Goal: Navigation & Orientation: Find specific page/section

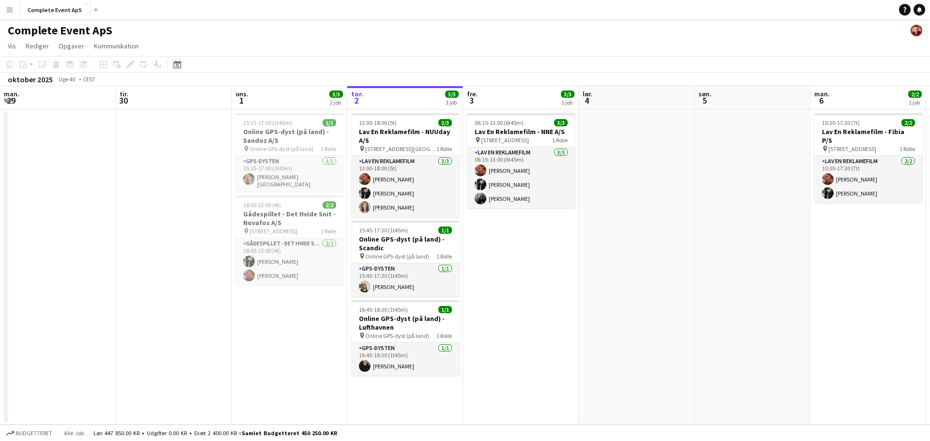
scroll to position [0, 232]
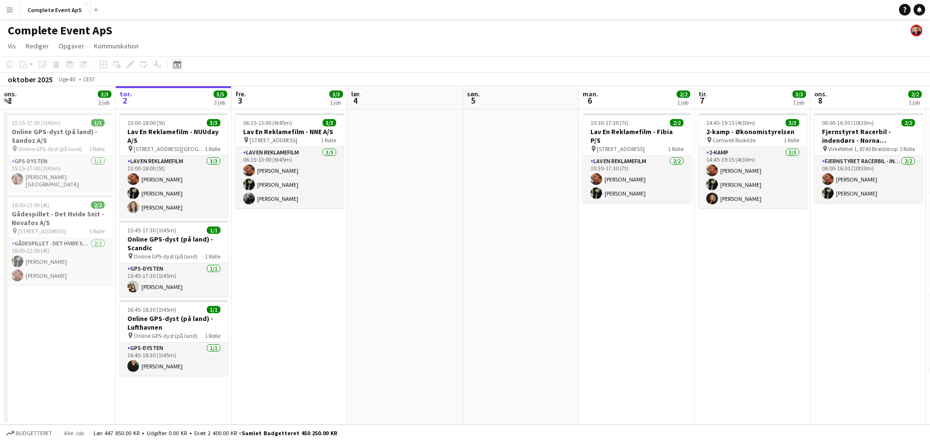
click at [175, 63] on icon at bounding box center [176, 65] width 7 height 8
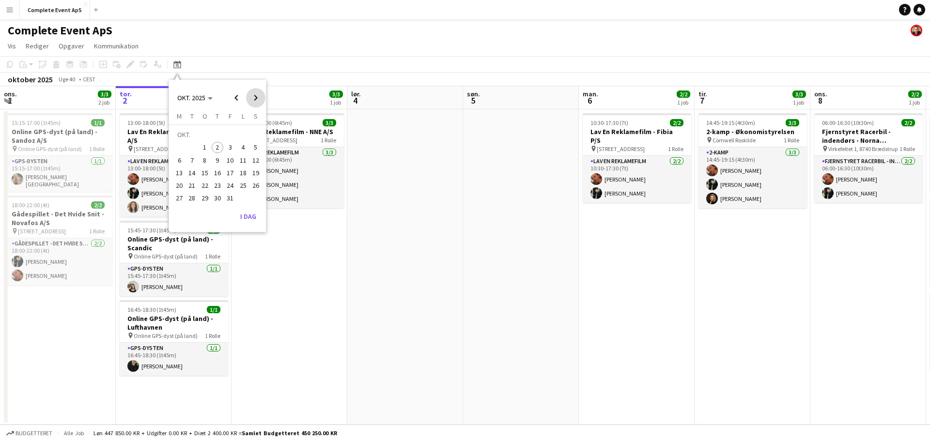
click at [258, 96] on span "Next month" at bounding box center [255, 97] width 19 height 19
click at [216, 176] on span "20" at bounding box center [218, 176] width 12 height 12
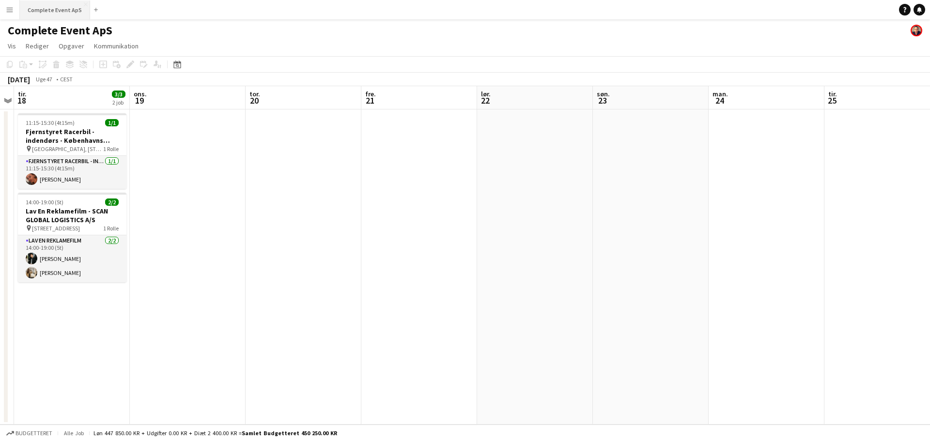
click at [44, 5] on button "Complete Event ApS Luk" at bounding box center [55, 9] width 70 height 19
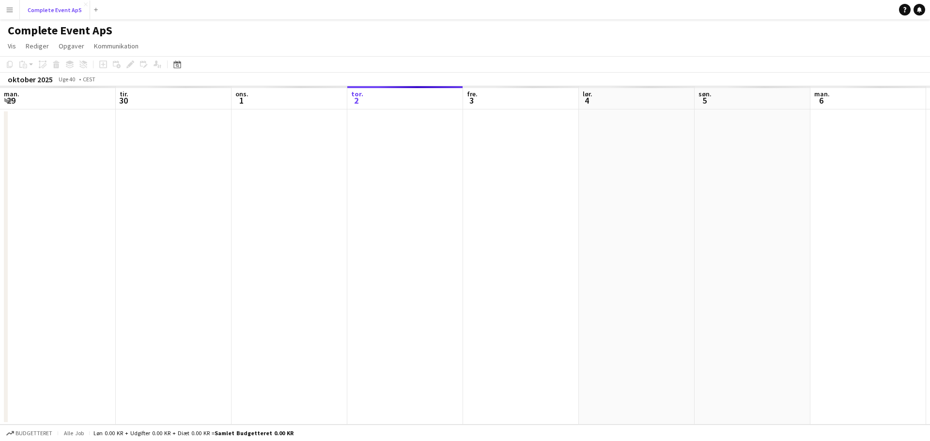
scroll to position [0, 232]
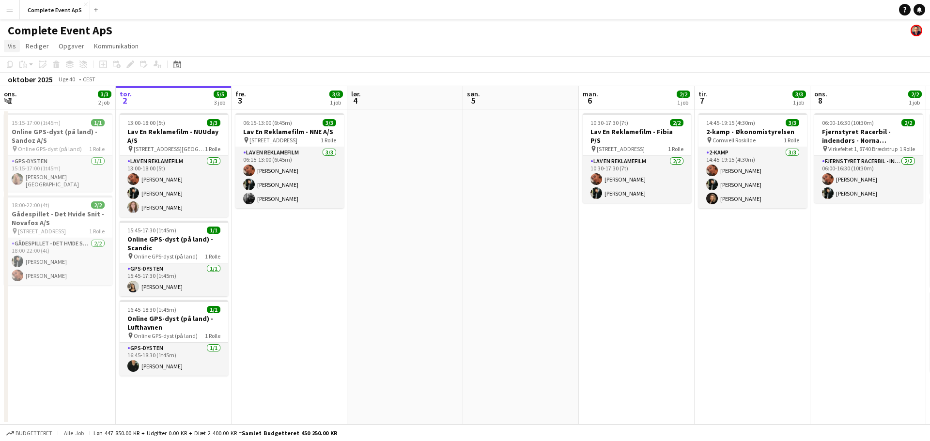
click at [16, 40] on link "Vis" at bounding box center [12, 46] width 16 height 13
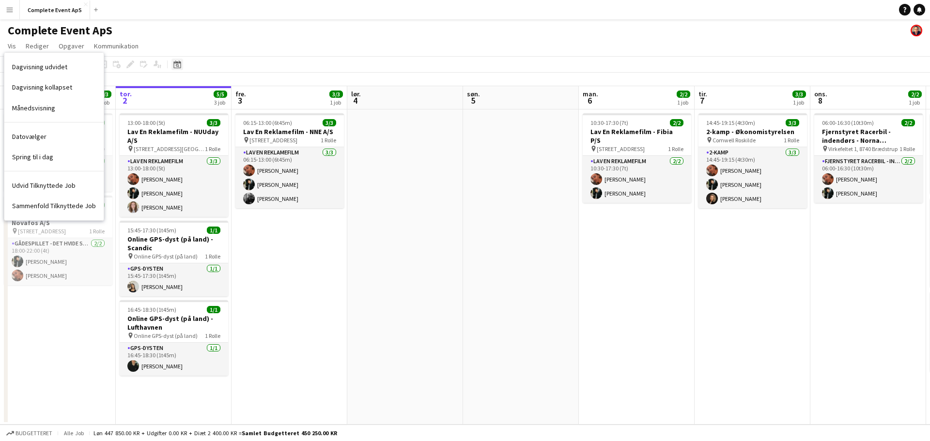
click at [176, 66] on icon at bounding box center [177, 65] width 3 height 3
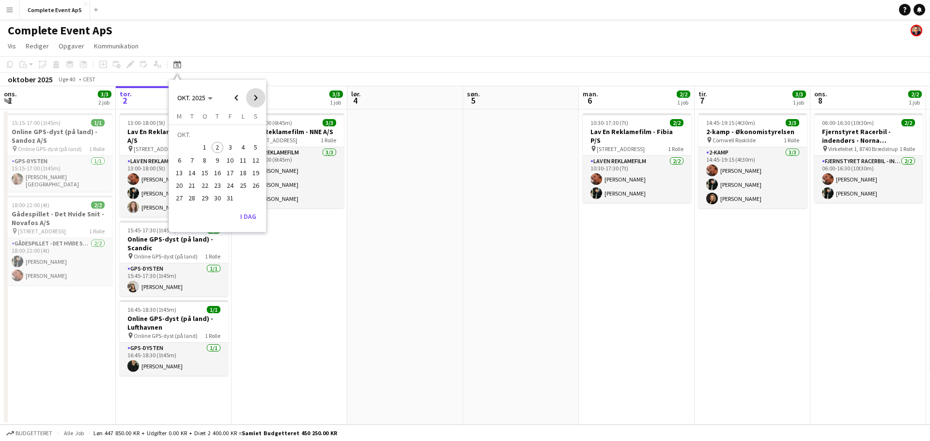
click at [259, 98] on span "Next month" at bounding box center [255, 97] width 19 height 19
click at [237, 95] on span "Previous month" at bounding box center [236, 97] width 19 height 19
click at [217, 195] on span "30" at bounding box center [218, 199] width 12 height 12
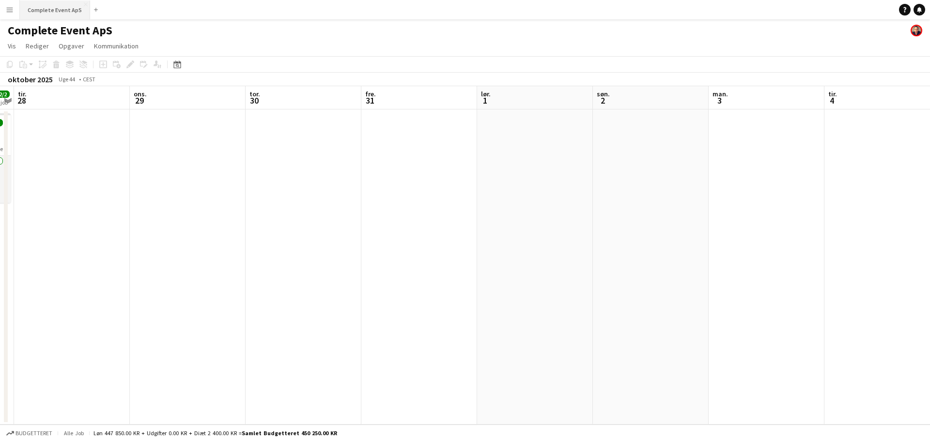
click at [62, 13] on button "Complete Event ApS Luk" at bounding box center [55, 9] width 70 height 19
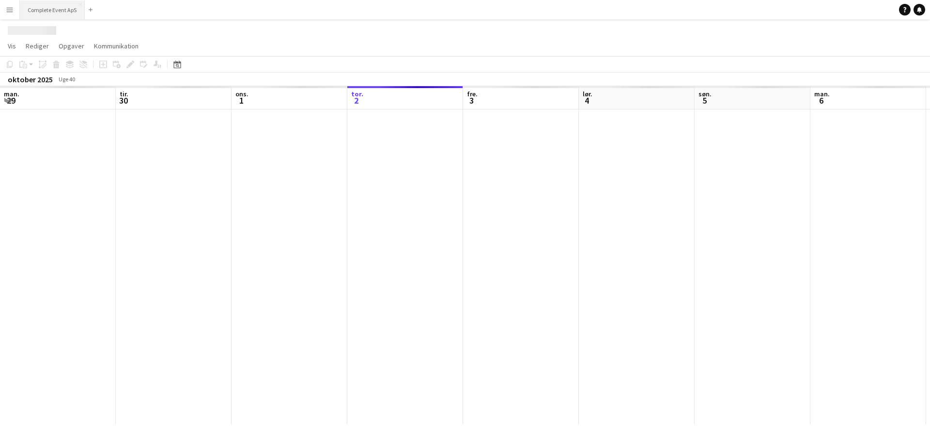
scroll to position [0, 232]
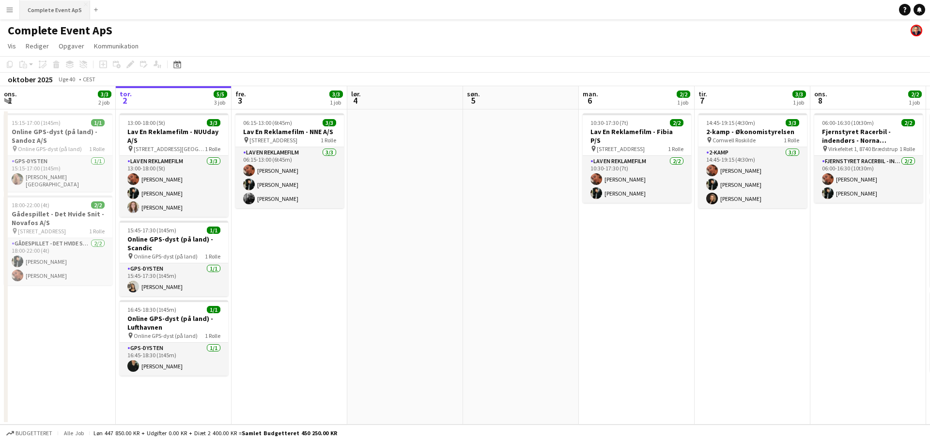
click at [56, 13] on button "Complete Event ApS Luk" at bounding box center [55, 9] width 70 height 19
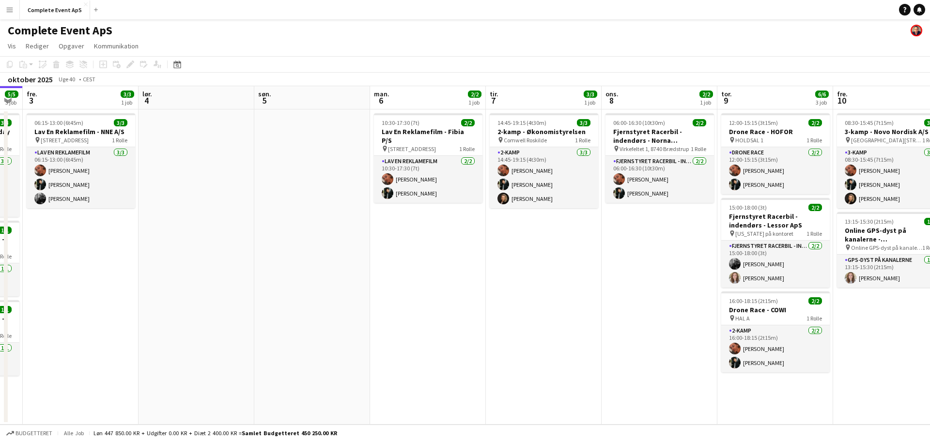
scroll to position [0, 343]
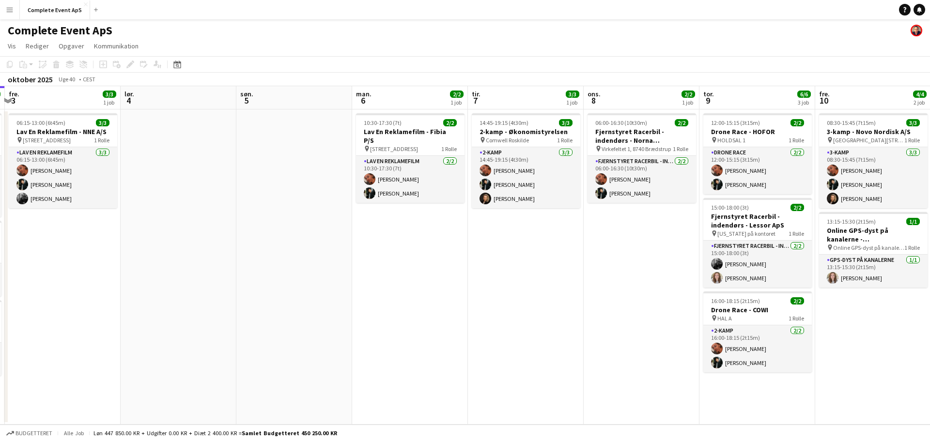
drag, startPoint x: 652, startPoint y: 268, endPoint x: 425, endPoint y: 270, distance: 226.7
click at [425, 270] on app-calendar-viewport "tir. 30 ons. 1 3/3 2 job tor. 2 5/5 3 job fre. 3 3/3 1 job lør. 4 søn. 5 man. 6…" at bounding box center [465, 255] width 930 height 339
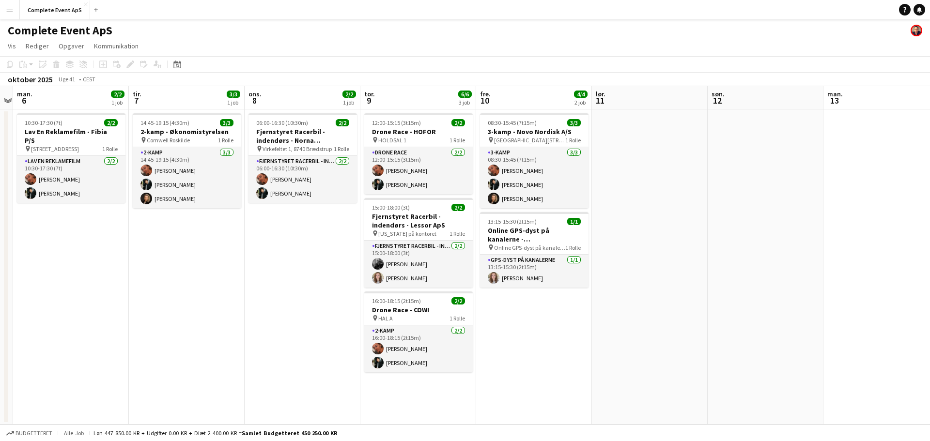
scroll to position [0, 376]
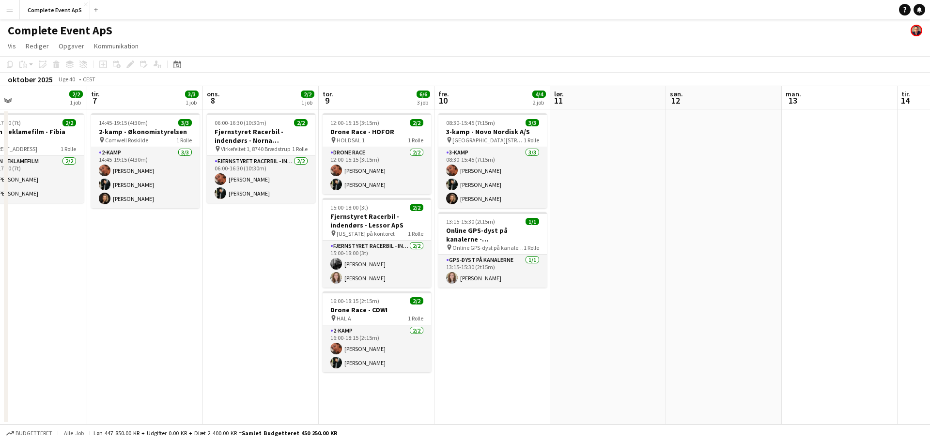
drag, startPoint x: 625, startPoint y: 276, endPoint x: 247, endPoint y: 260, distance: 378.7
click at [247, 260] on app-calendar-viewport "fre. 3 3/3 1 job lør. 4 søn. 5 man. 6 2/2 1 job tir. 7 3/3 1 job ons. 8 2/2 1 j…" at bounding box center [465, 255] width 930 height 339
click at [12, 47] on span "Vis" at bounding box center [12, 46] width 8 height 9
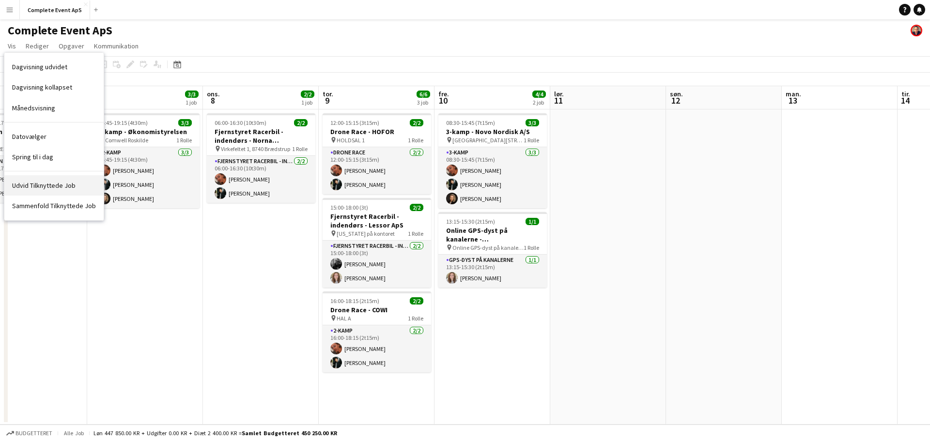
click at [62, 182] on span "Udvid Tilknyttede Job" at bounding box center [43, 185] width 63 height 9
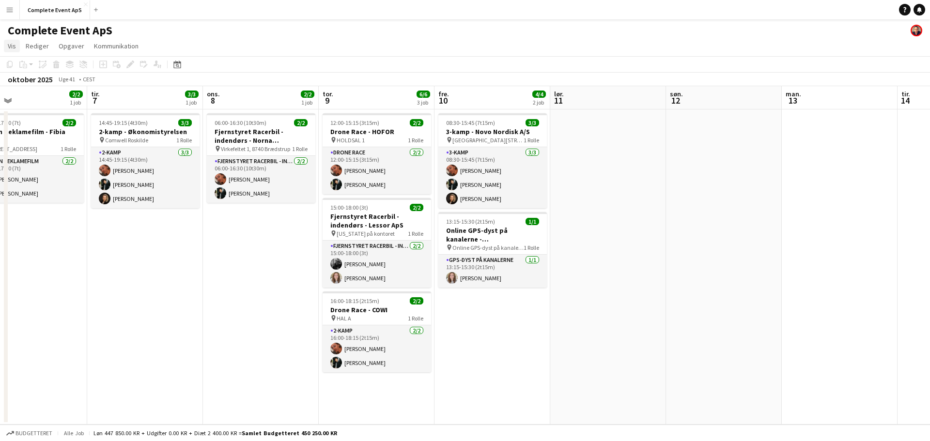
click at [11, 44] on span "Vis" at bounding box center [12, 46] width 8 height 9
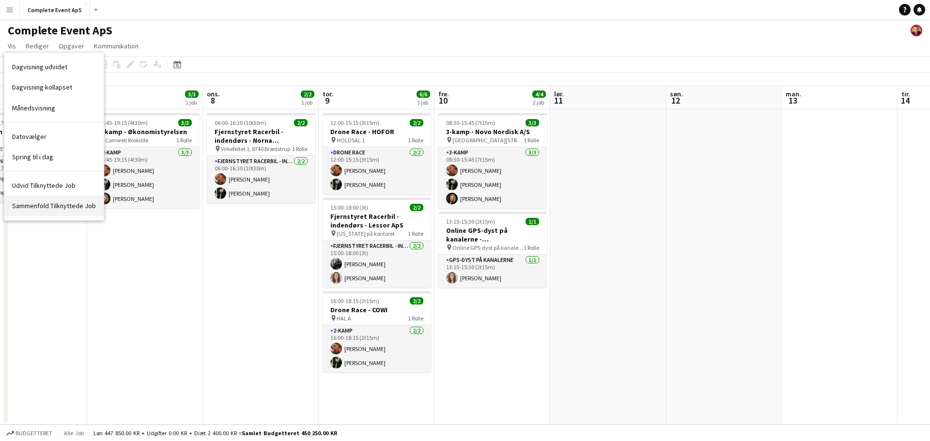
click at [48, 206] on span "Sammenfold Tilknyttede Job" at bounding box center [54, 206] width 84 height 9
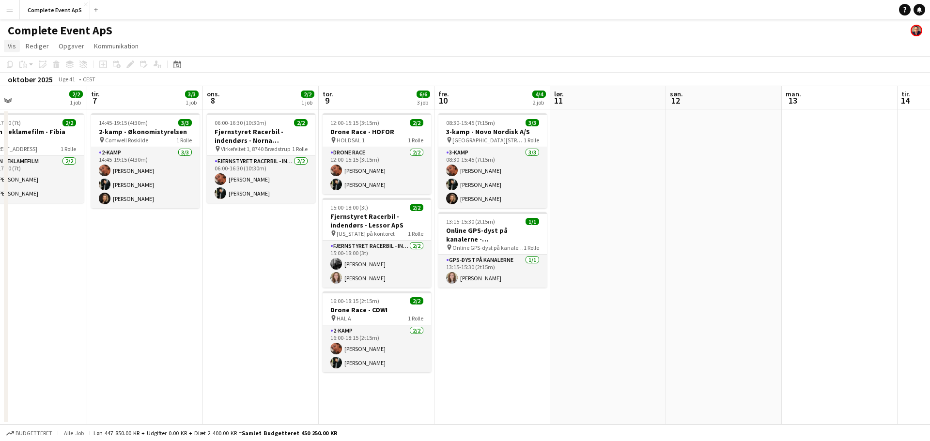
click at [12, 42] on span "Vis" at bounding box center [12, 46] width 8 height 9
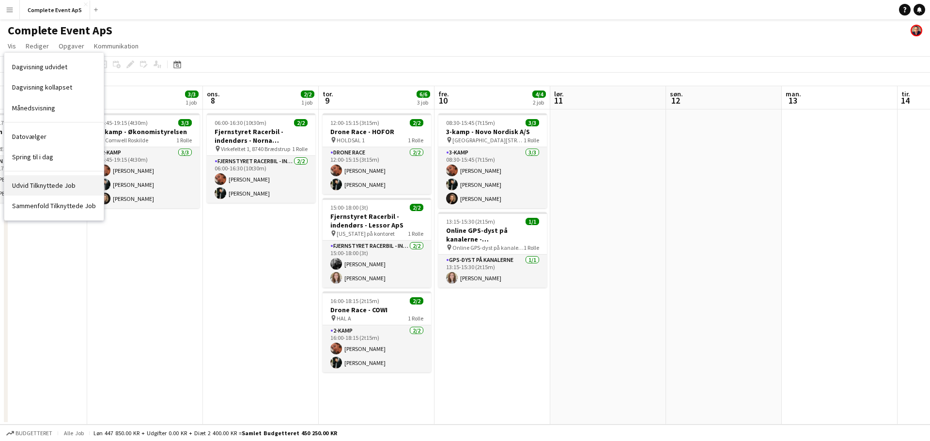
click at [46, 183] on span "Udvid Tilknyttede Job" at bounding box center [43, 185] width 63 height 9
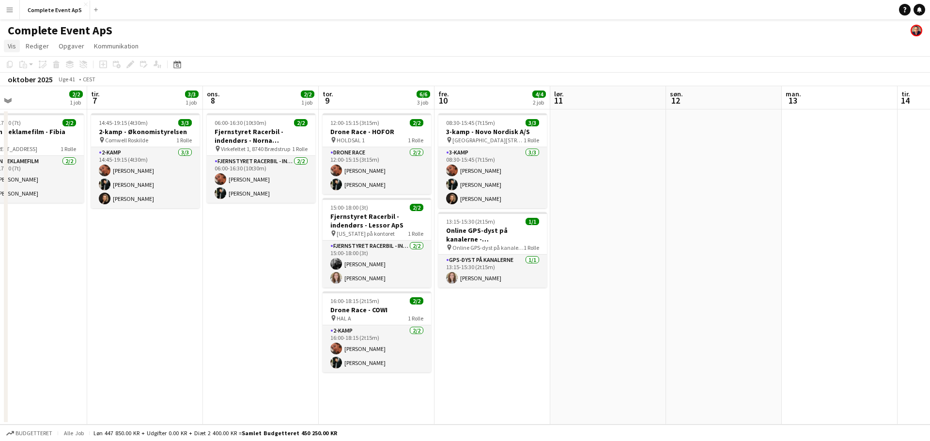
click at [9, 45] on span "Vis" at bounding box center [12, 46] width 8 height 9
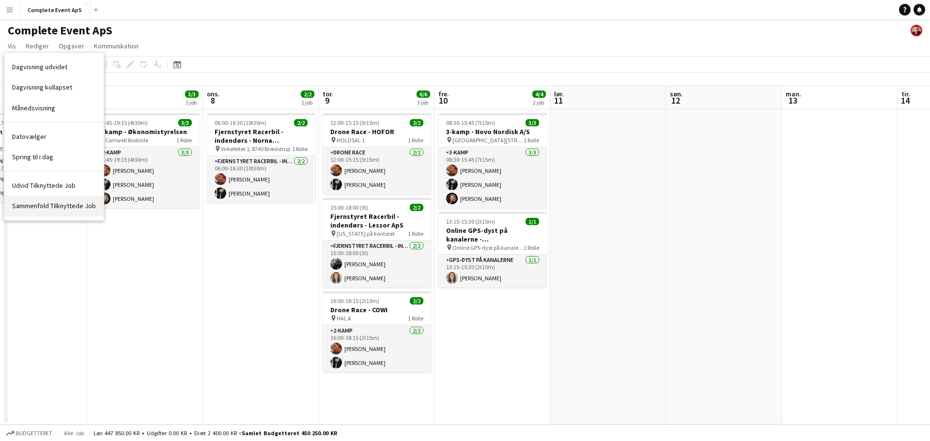
click at [45, 203] on span "Sammenfold Tilknyttede Job" at bounding box center [54, 206] width 84 height 9
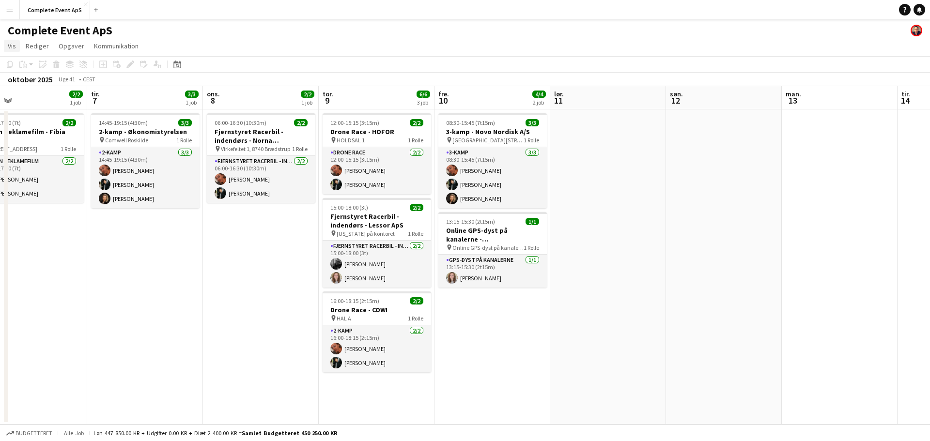
click at [11, 50] on span "Vis" at bounding box center [12, 46] width 8 height 9
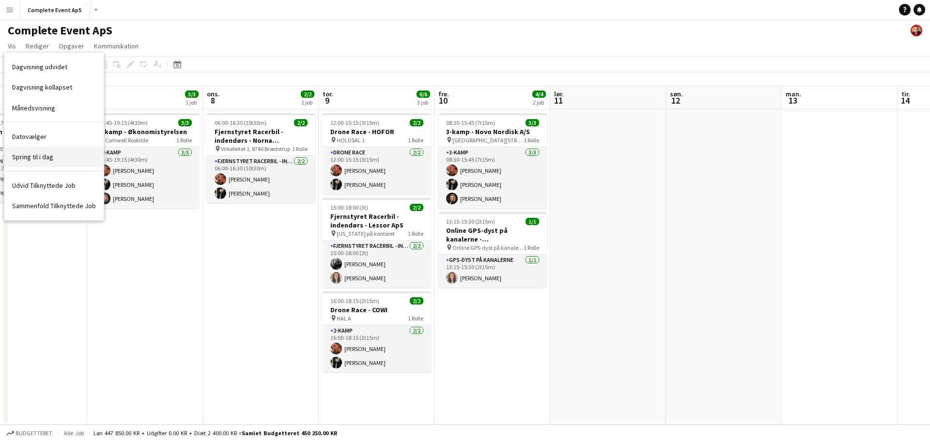
click at [54, 156] on link "Spring til i dag" at bounding box center [53, 157] width 99 height 20
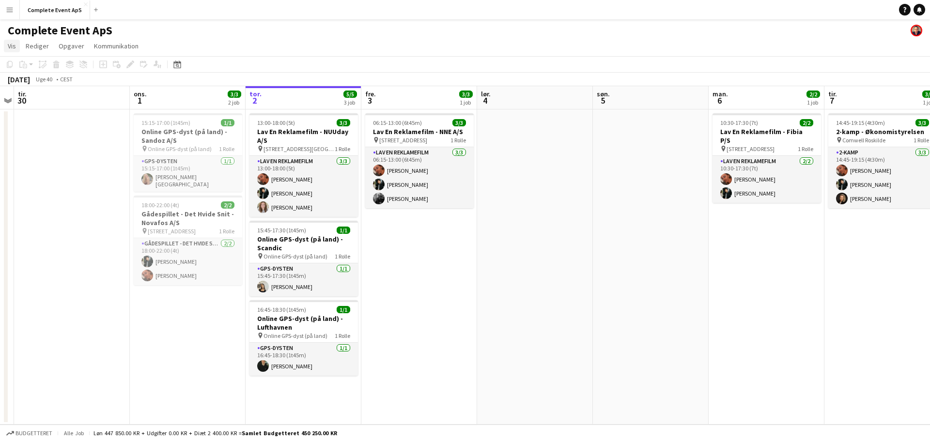
click at [16, 43] on span "Vis" at bounding box center [12, 46] width 8 height 9
click at [51, 112] on span "Månedsvisning" at bounding box center [33, 108] width 43 height 9
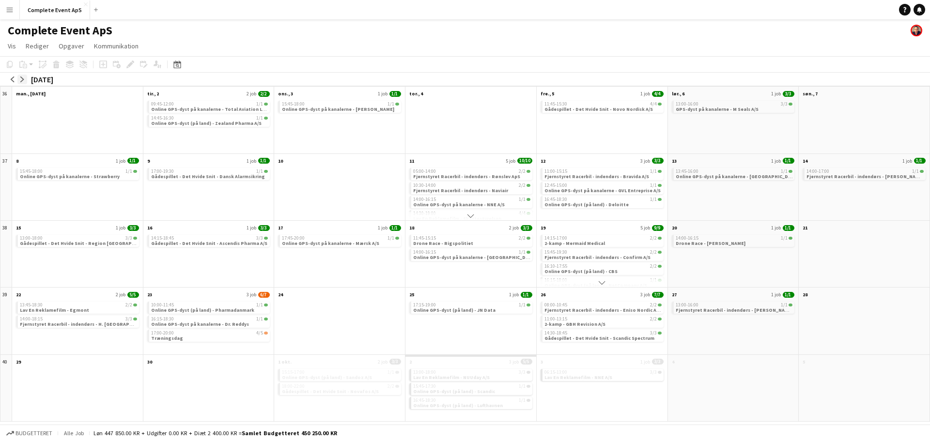
click at [23, 79] on app-icon "arrow-right" at bounding box center [22, 80] width 6 height 6
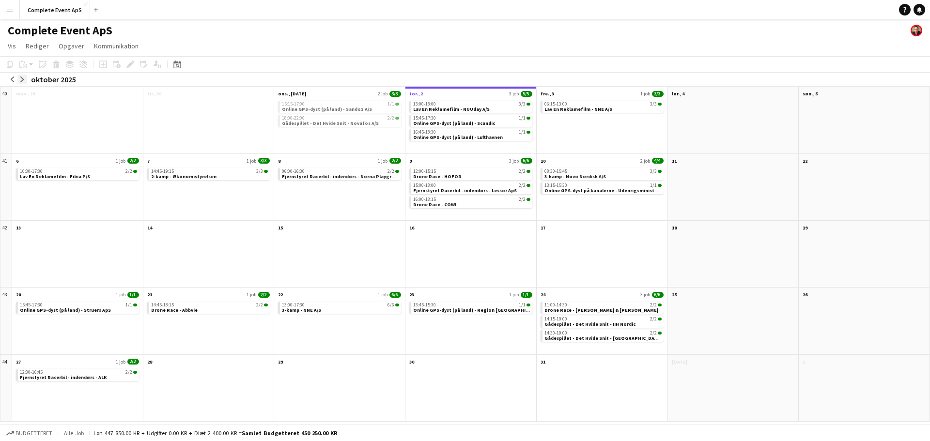
click at [23, 79] on app-icon "arrow-right" at bounding box center [22, 80] width 6 height 6
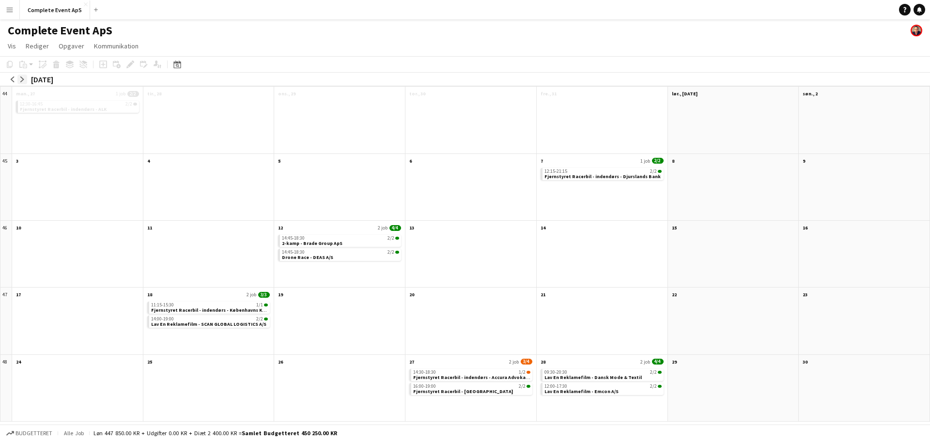
click at [23, 79] on app-icon "arrow-right" at bounding box center [22, 80] width 6 height 6
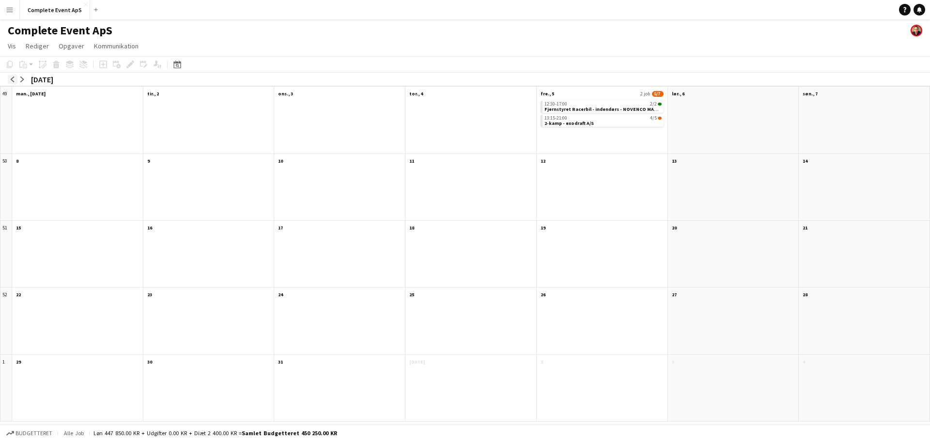
click at [13, 79] on app-icon "arrow-left" at bounding box center [13, 80] width 6 height 6
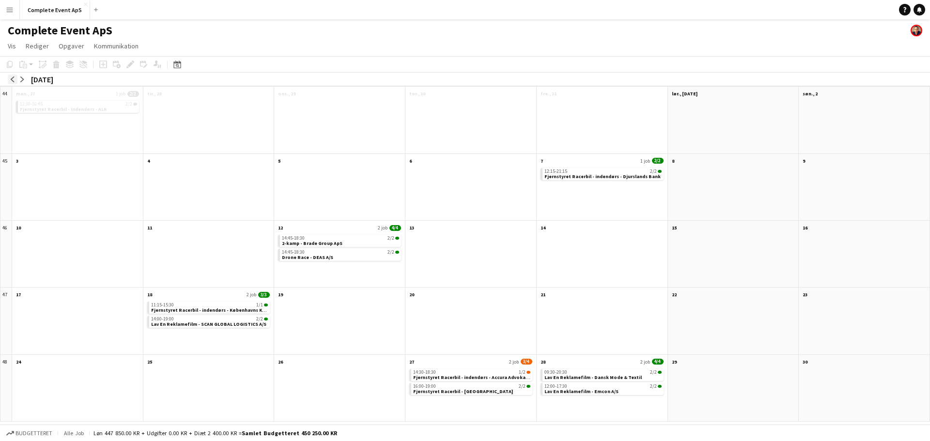
click at [13, 79] on app-icon "arrow-left" at bounding box center [13, 80] width 6 height 6
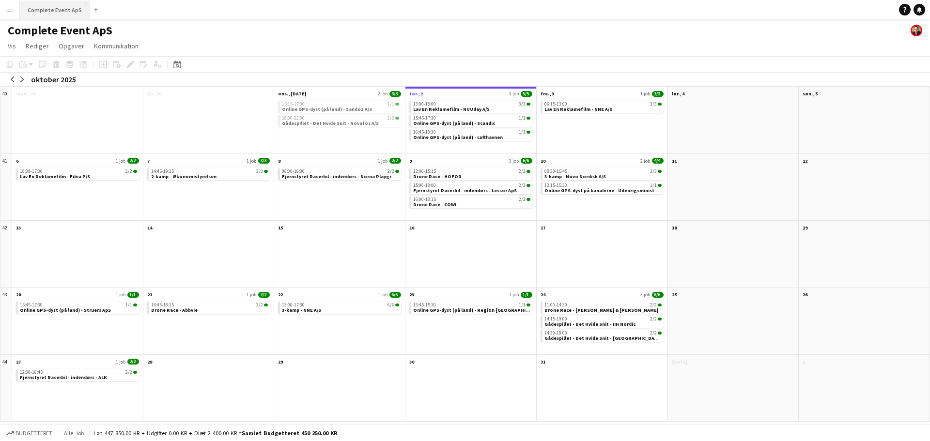
click at [47, 7] on button "Complete Event ApS Luk" at bounding box center [55, 9] width 70 height 19
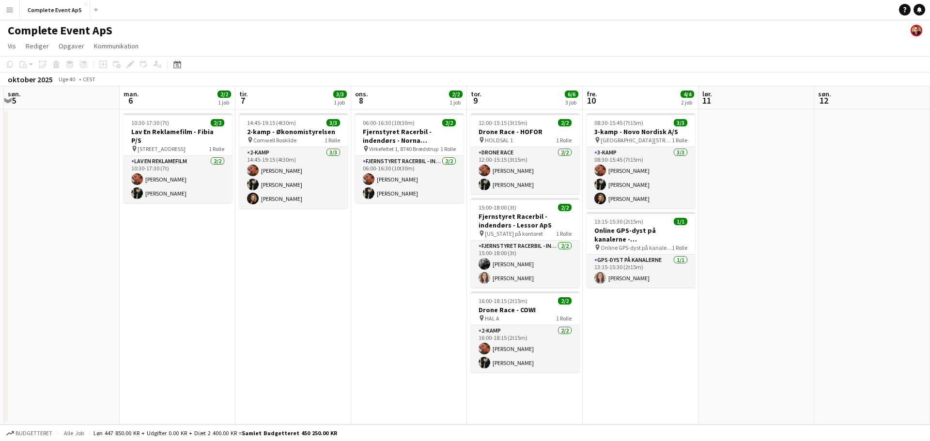
scroll to position [0, 281]
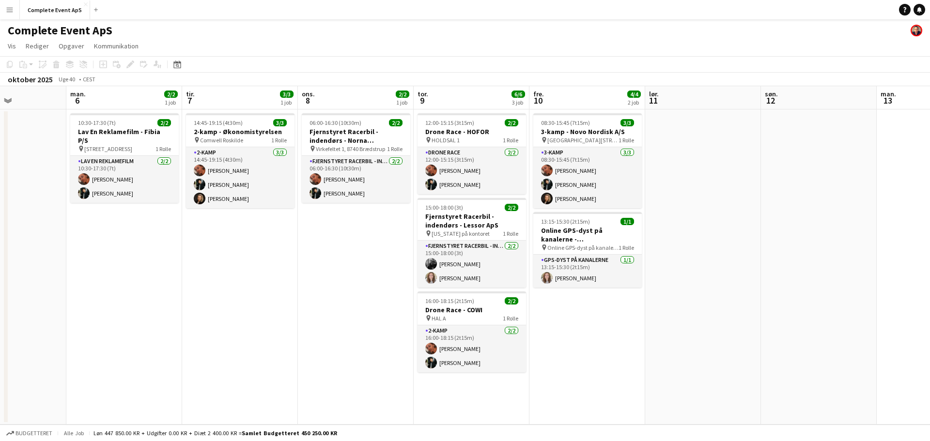
drag, startPoint x: 718, startPoint y: 319, endPoint x: 212, endPoint y: 276, distance: 508.6
click at [213, 276] on app-calendar-viewport "fre. 3 3/3 1 job lør. 4 søn. 5 man. 6 2/2 1 job tir. 7 3/3 1 job ons. 8 2/2 1 j…" at bounding box center [465, 255] width 930 height 339
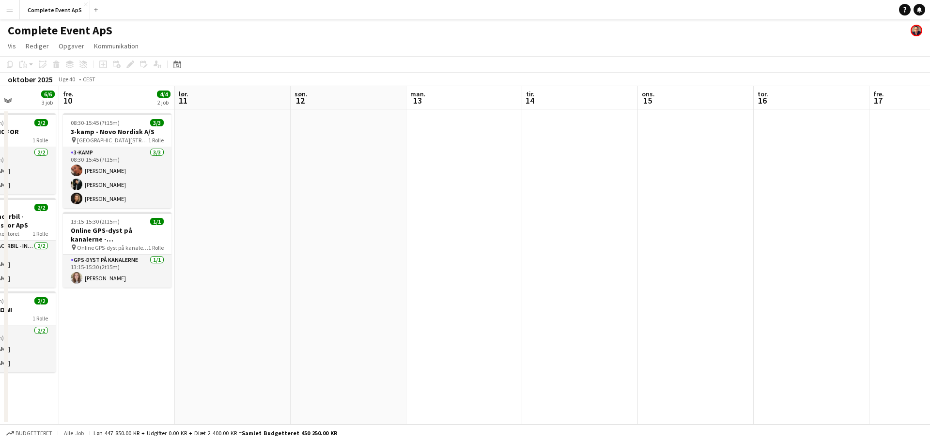
drag, startPoint x: 798, startPoint y: 325, endPoint x: 97, endPoint y: 274, distance: 703.4
click at [97, 274] on app-calendar-viewport "tir. 7 3/3 1 job ons. 8 2/2 1 job tor. 9 6/6 3 job fre. 10 4/4 2 job lør. 11 sø…" at bounding box center [465, 255] width 930 height 339
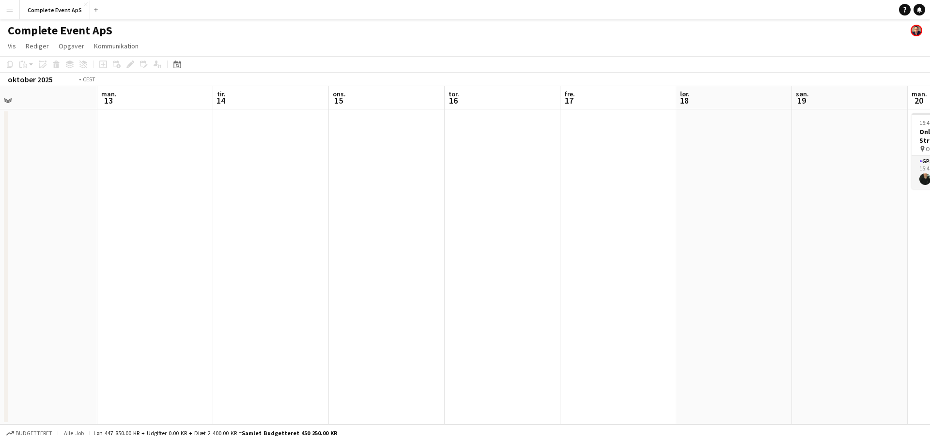
drag, startPoint x: 224, startPoint y: 274, endPoint x: 9, endPoint y: 243, distance: 217.3
click at [9, 243] on app-calendar-viewport "tor. 9 6/6 3 job fre. 10 4/4 2 job lør. 11 søn. 12 man. 13 tir. 14 ons. 15 tor.…" at bounding box center [465, 255] width 930 height 339
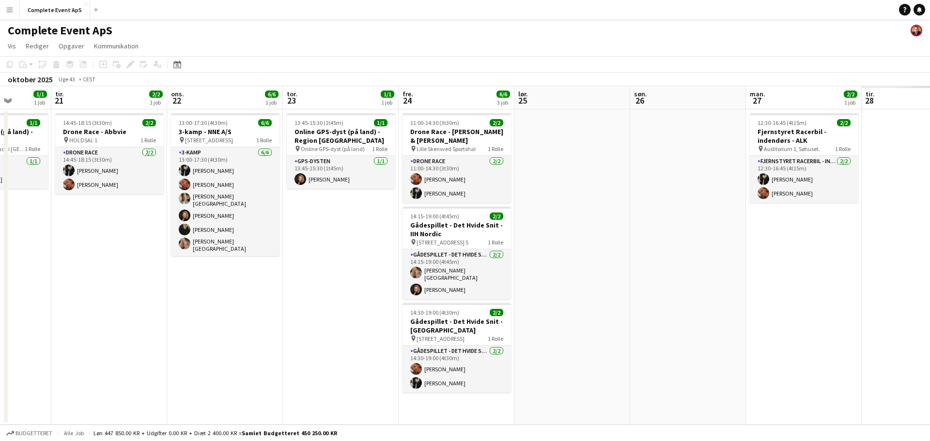
drag, startPoint x: 51, startPoint y: 267, endPoint x: 1, endPoint y: 263, distance: 50.6
click at [0, 263] on app-calendar-viewport "lør. 18 søn. 19 man. 20 1/1 1 job tir. 21 2/2 1 job ons. 22 6/6 1 job tor. 23 1…" at bounding box center [465, 255] width 930 height 339
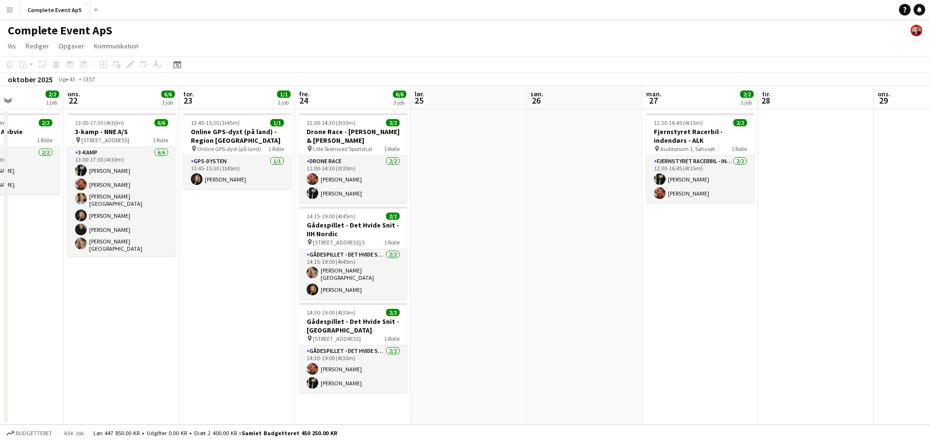
drag, startPoint x: 738, startPoint y: 320, endPoint x: 149, endPoint y: 258, distance: 592.0
click at [147, 258] on app-calendar-viewport "lør. 18 søn. 19 man. 20 1/1 1 job tir. 21 2/2 1 job ons. 22 6/6 1 job tor. 23 1…" at bounding box center [465, 255] width 930 height 339
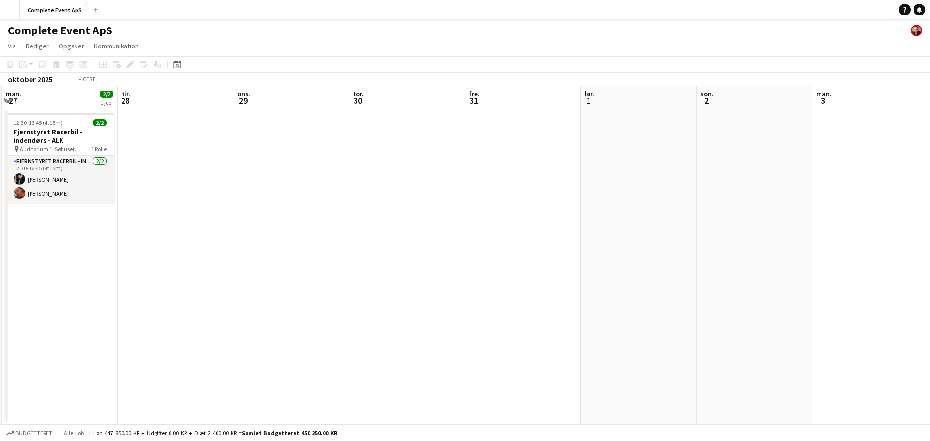
drag, startPoint x: 665, startPoint y: 294, endPoint x: 207, endPoint y: 264, distance: 458.8
click at [229, 270] on app-calendar-viewport "fre. 24 6/6 3 job lør. 25 søn. 26 man. 27 2/2 1 job tir. 28 ons. 29 tor. 30 fre…" at bounding box center [465, 255] width 930 height 339
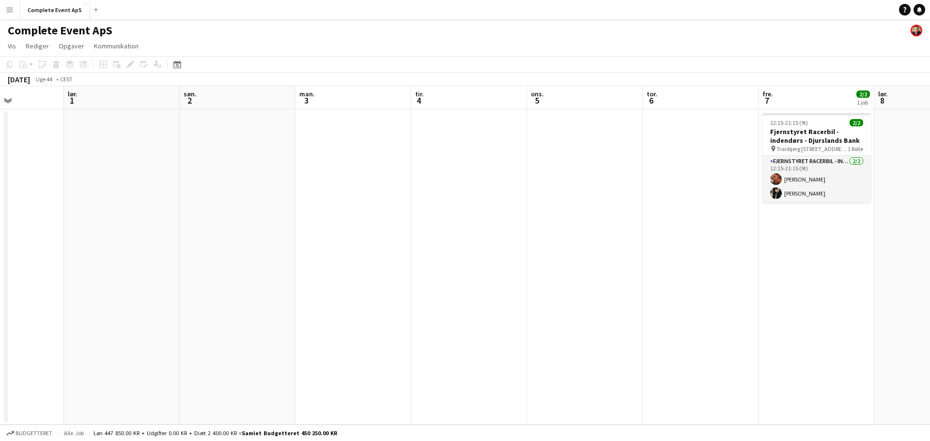
drag, startPoint x: 646, startPoint y: 295, endPoint x: 449, endPoint y: 269, distance: 198.4
click at [449, 269] on app-calendar-viewport "ons. 29 tor. 30 fre. 31 lør. 1 søn. 2 man. 3 tir. 4 ons. 5 tor. 6 fre. 7 2/2 1 …" at bounding box center [465, 255] width 930 height 339
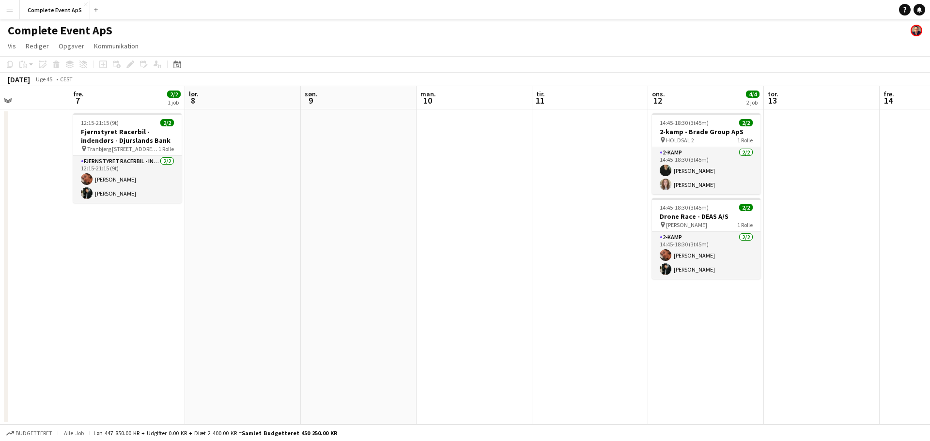
drag, startPoint x: 726, startPoint y: 303, endPoint x: 180, endPoint y: 236, distance: 550.6
click at [62, 225] on app-calendar-viewport "tir. 4 ons. 5 tor. 6 fre. 7 2/2 1 job lør. 8 søn. 9 man. 10 tir. 11 ons. 12 4/4…" at bounding box center [465, 255] width 930 height 339
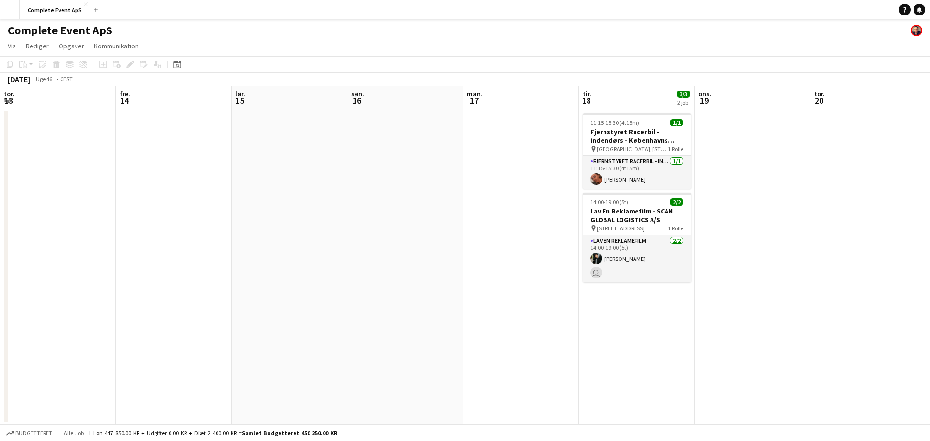
drag, startPoint x: 678, startPoint y: 318, endPoint x: 78, endPoint y: 245, distance: 604.7
click at [78, 245] on app-calendar-viewport "tir. 11 ons. 12 4/4 2 job tor. 13 fre. 14 lør. 15 søn. 16 man. 17 tir. 18 3/3 2…" at bounding box center [465, 255] width 930 height 339
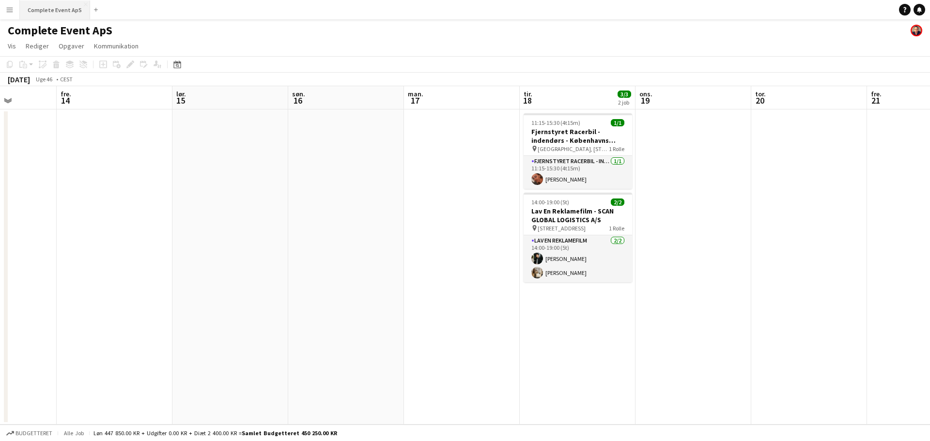
click at [40, 9] on button "Complete Event ApS Luk" at bounding box center [55, 9] width 70 height 19
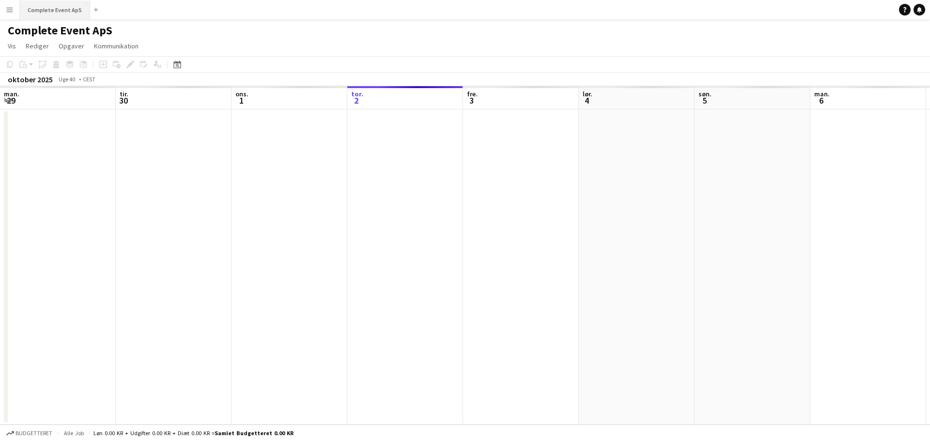
scroll to position [0, 232]
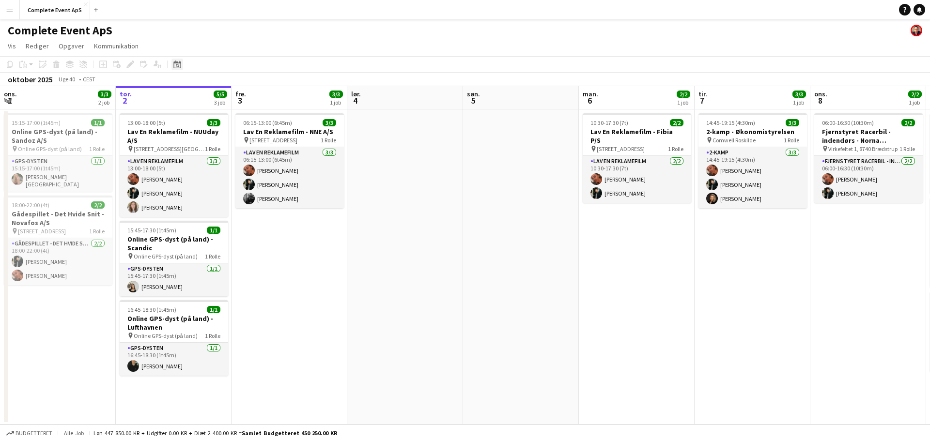
click at [177, 62] on icon at bounding box center [176, 65] width 7 height 8
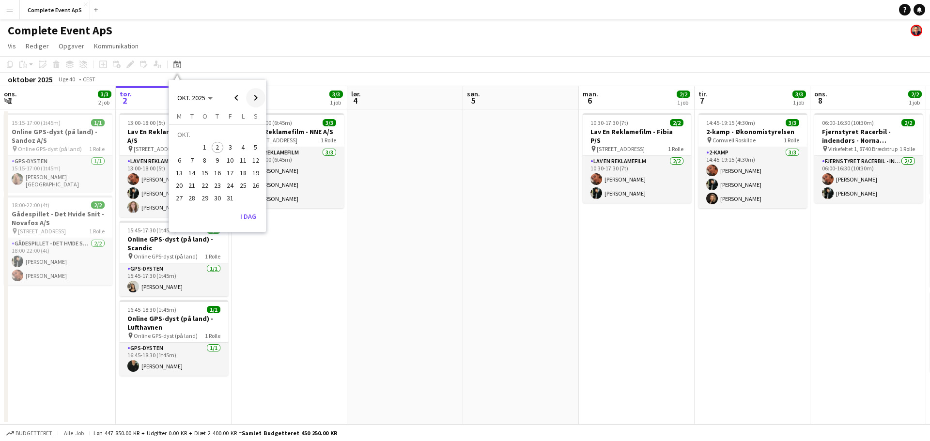
click at [253, 94] on span "Next month" at bounding box center [255, 97] width 19 height 19
click at [255, 95] on span "Next month" at bounding box center [255, 97] width 19 height 19
click at [204, 147] on span "3" at bounding box center [205, 148] width 12 height 12
